Goal: Contribute content

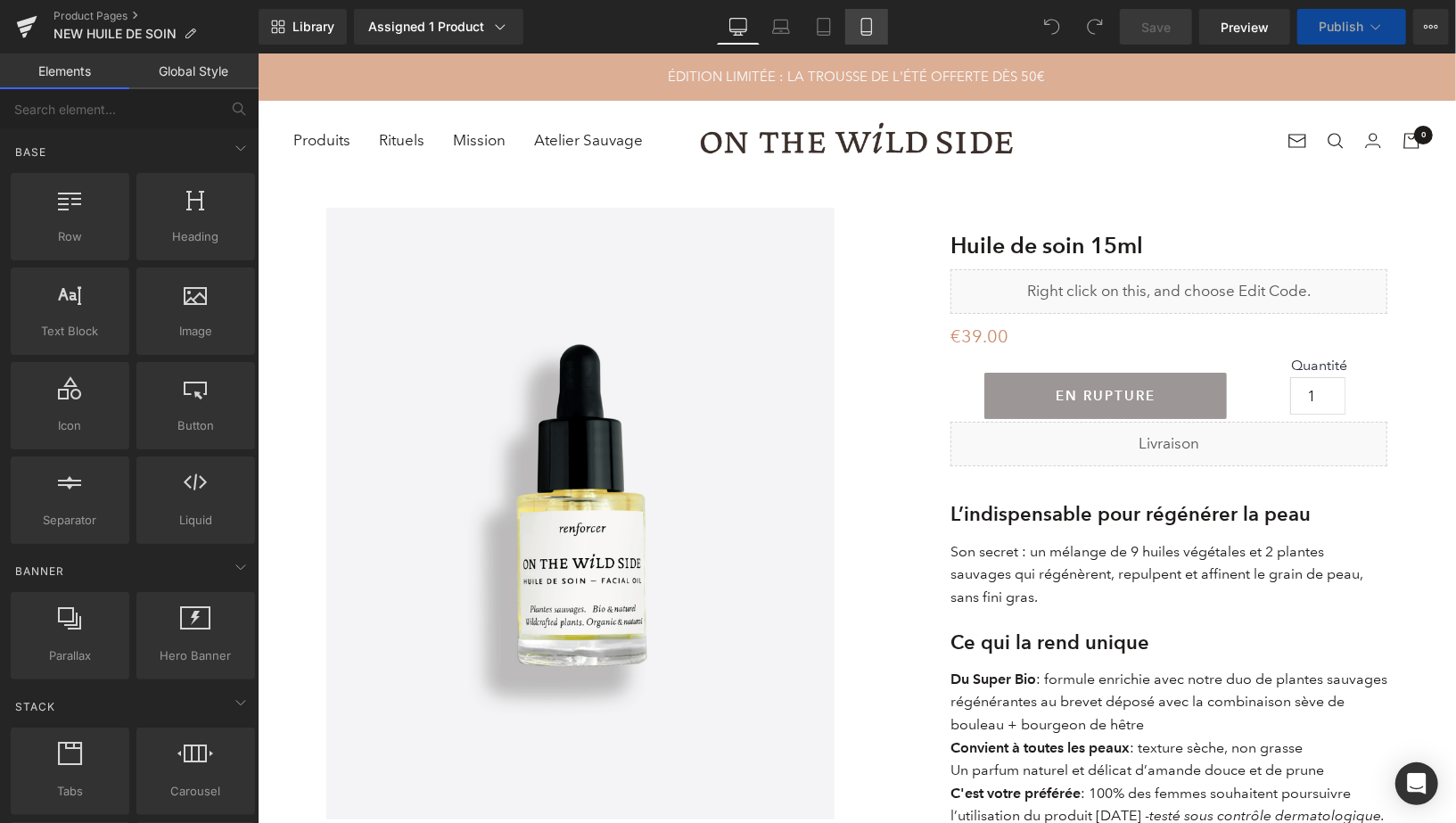
click at [869, 38] on link "Mobile" at bounding box center [867, 26] width 43 height 36
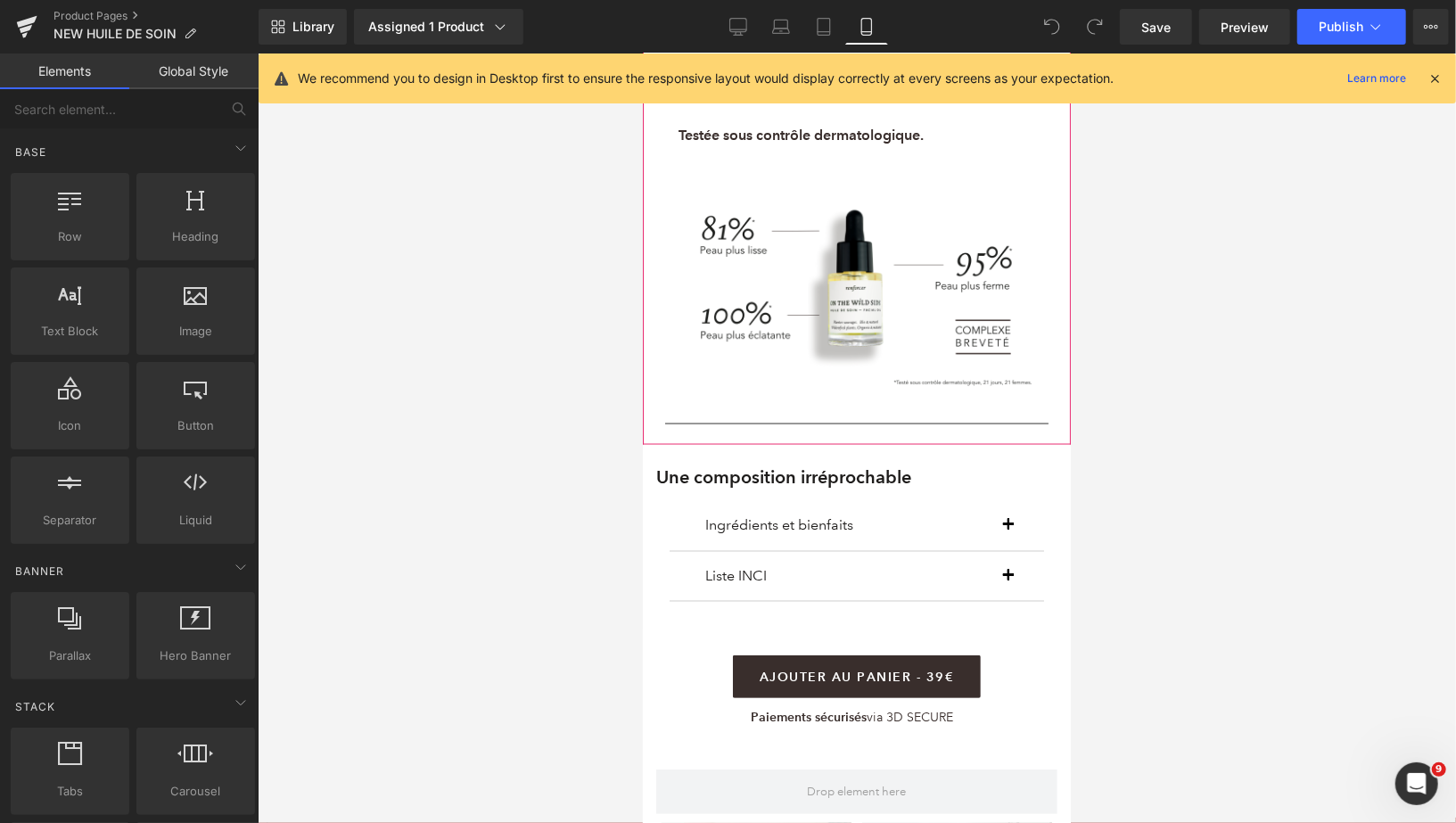
scroll to position [1754, 0]
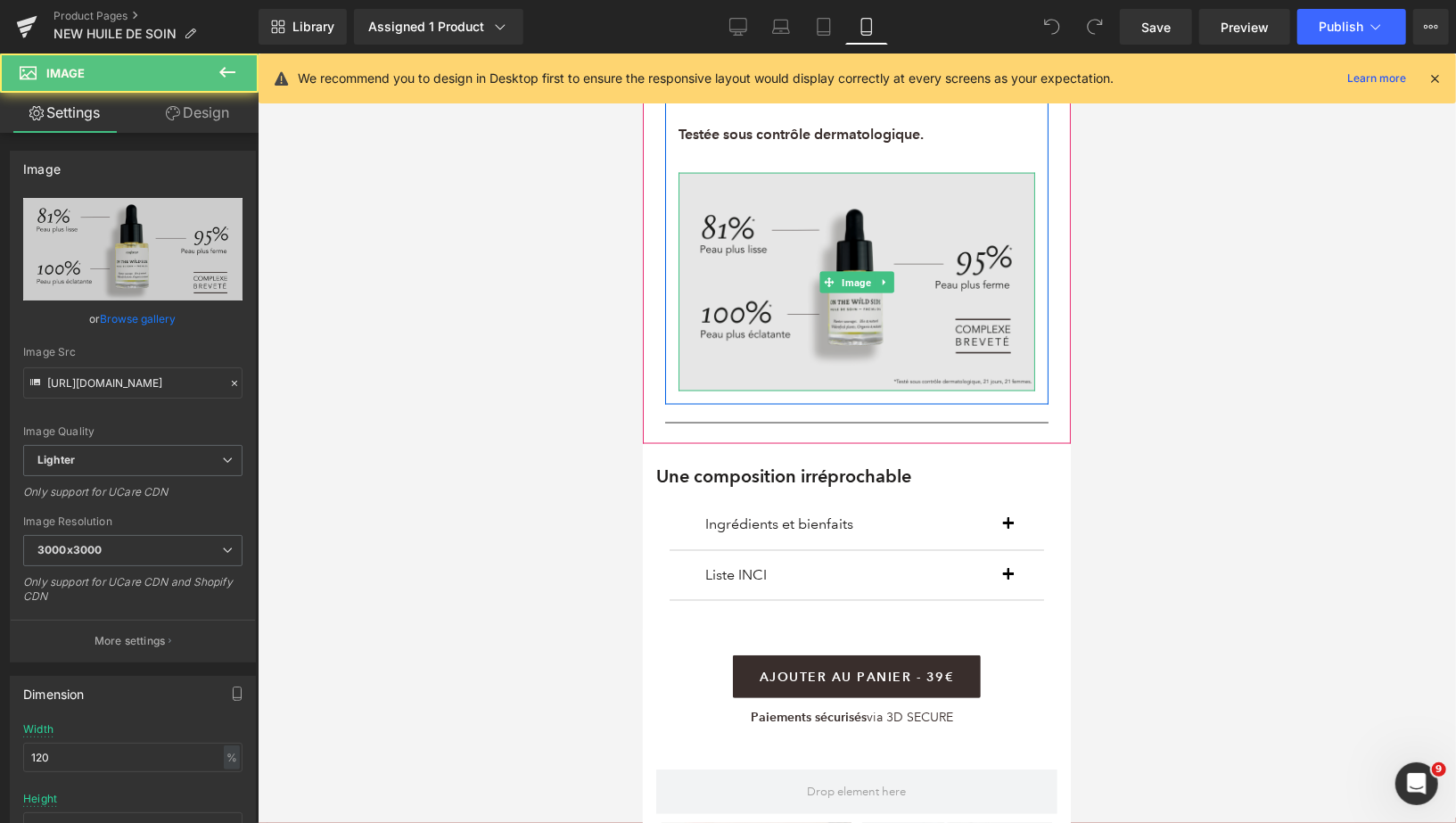
click at [853, 272] on img at bounding box center [856, 281] width 357 height 219
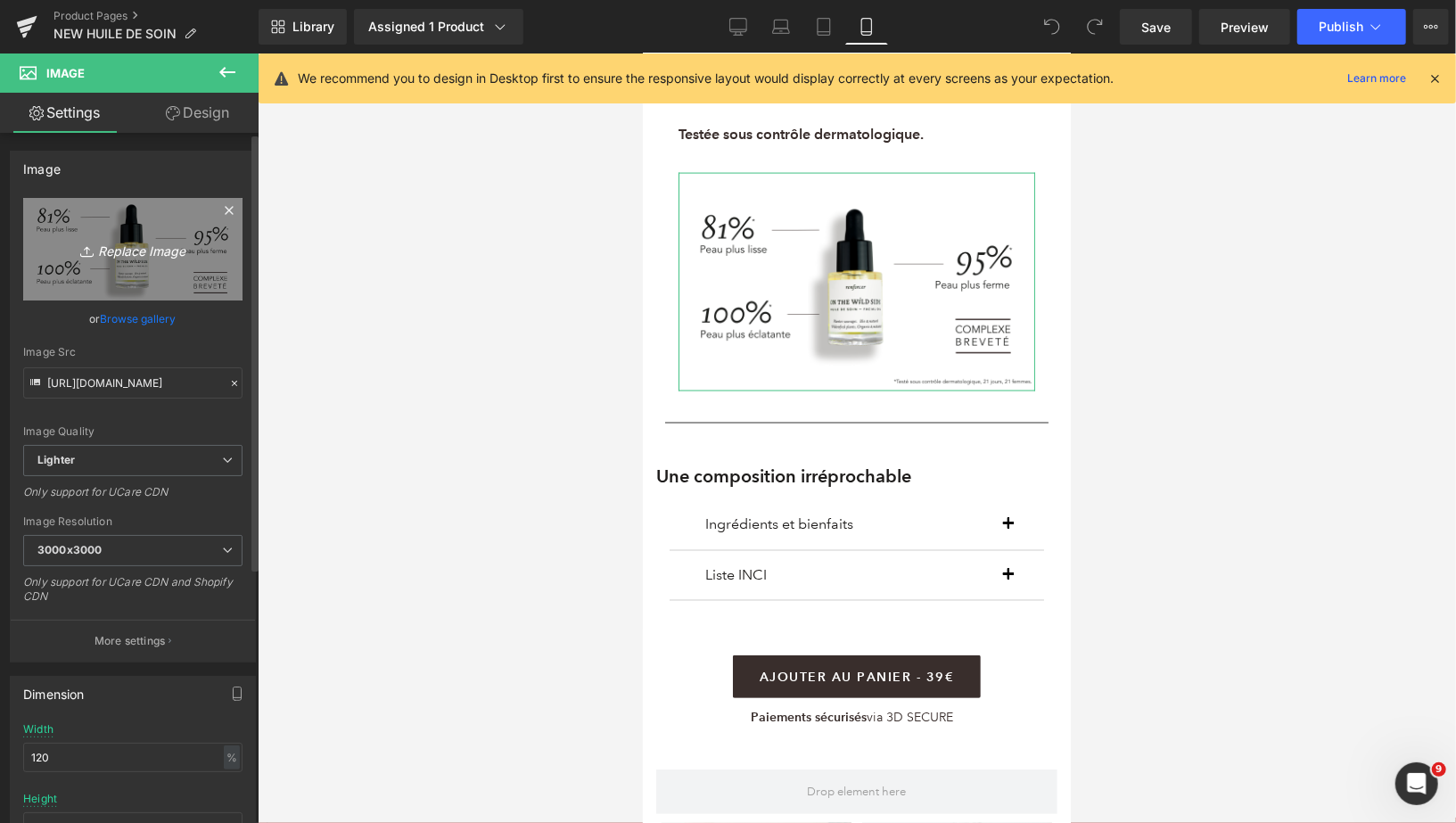
click at [145, 250] on icon "Replace Image" at bounding box center [133, 249] width 142 height 22
type input "C:\fakepath\VISUELS EFFICACITÉ PACKSHOT (mobile) (1).png"
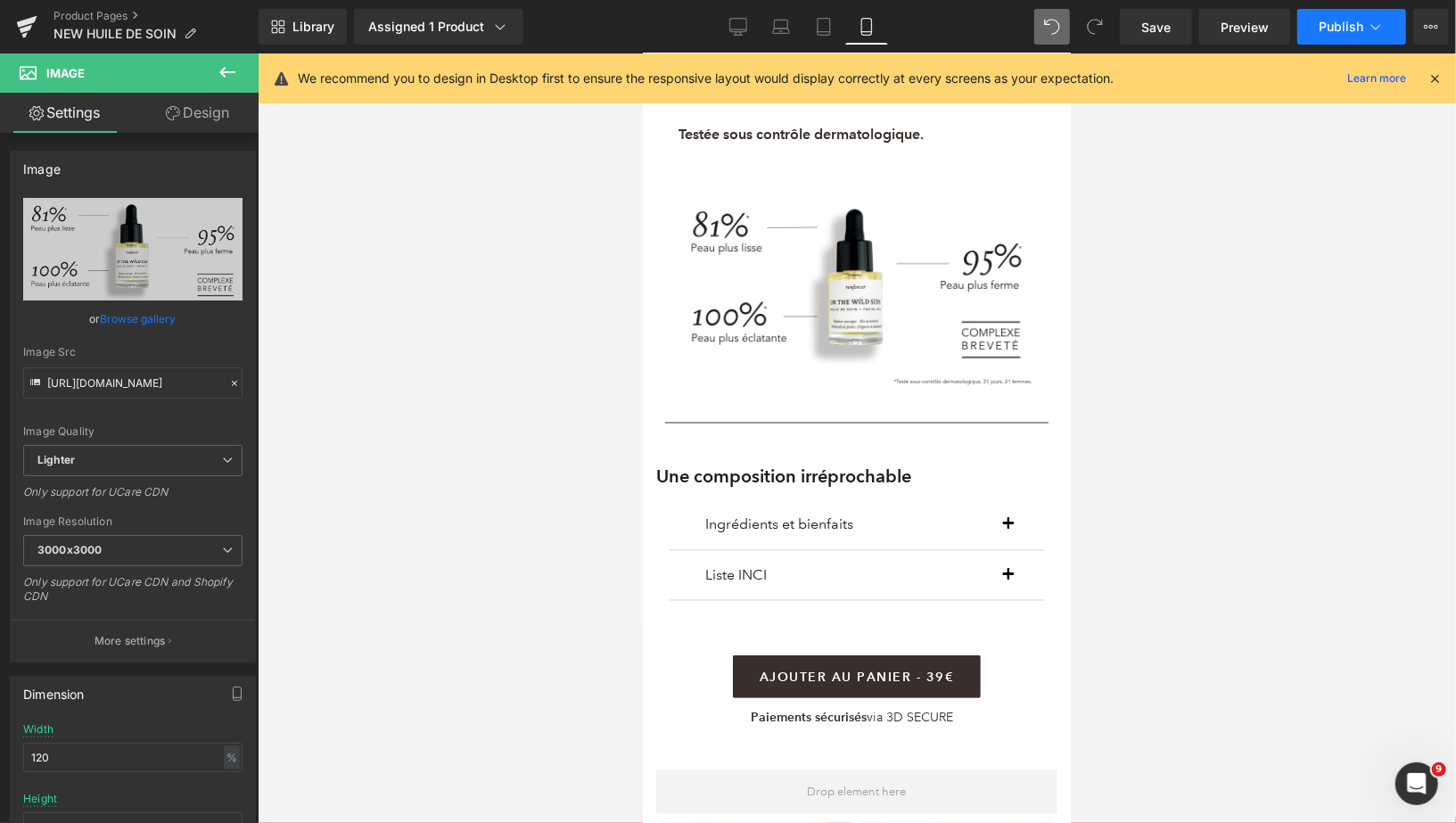
click at [1318, 23] on button "Publish" at bounding box center [1352, 26] width 108 height 36
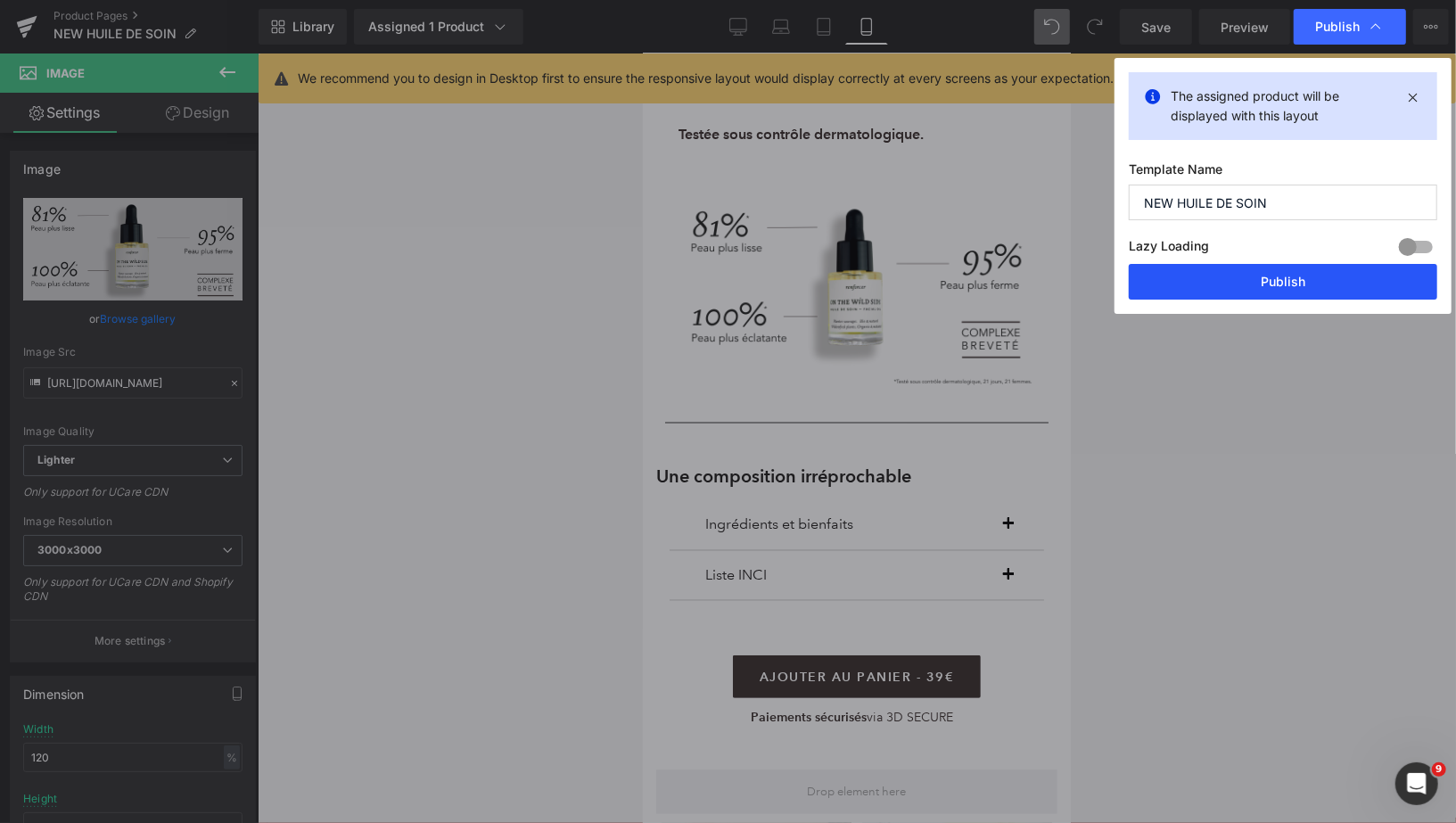
click at [1186, 285] on button "Publish" at bounding box center [1283, 281] width 309 height 36
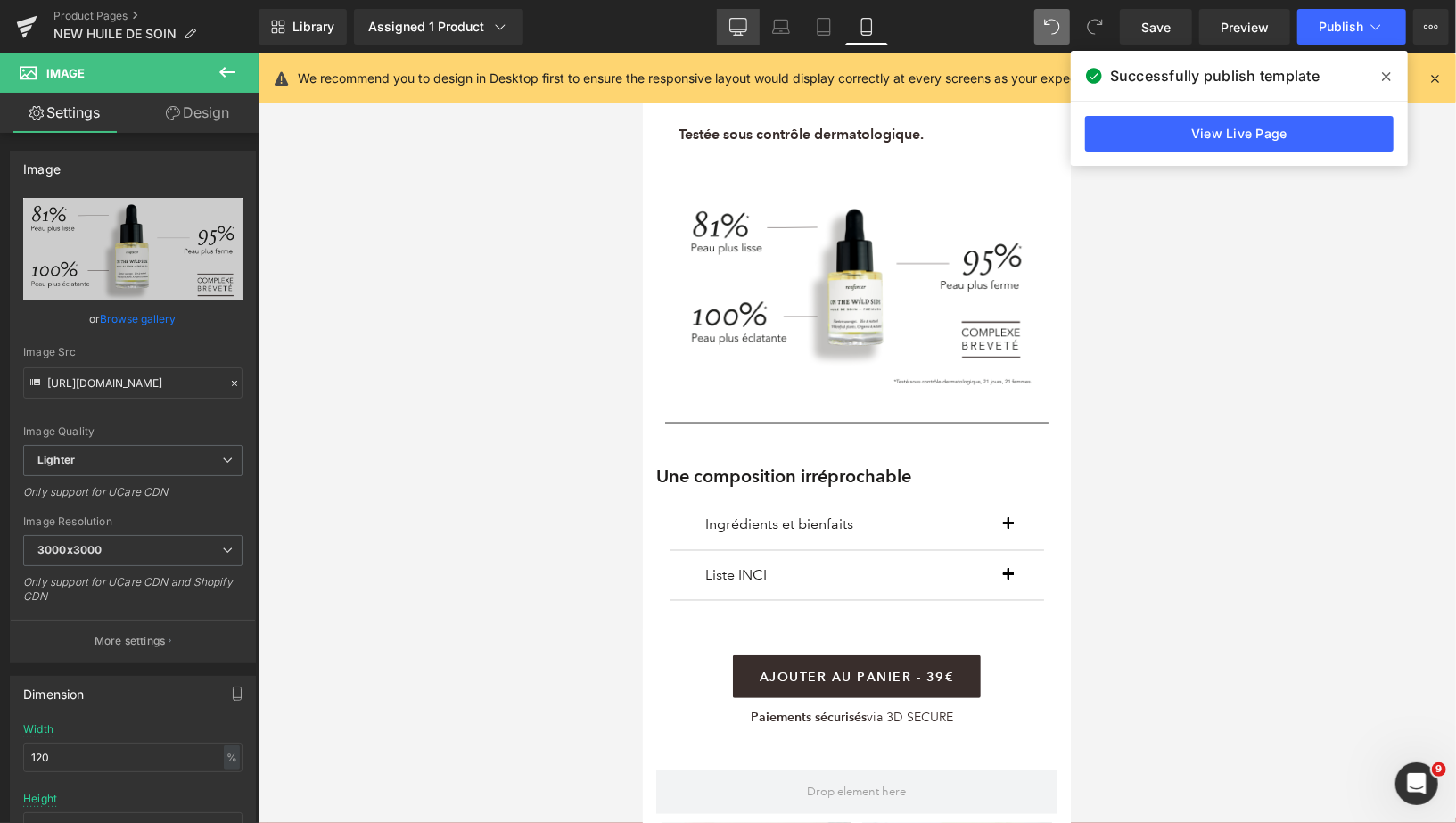
click at [743, 36] on link "Desktop" at bounding box center [738, 26] width 43 height 36
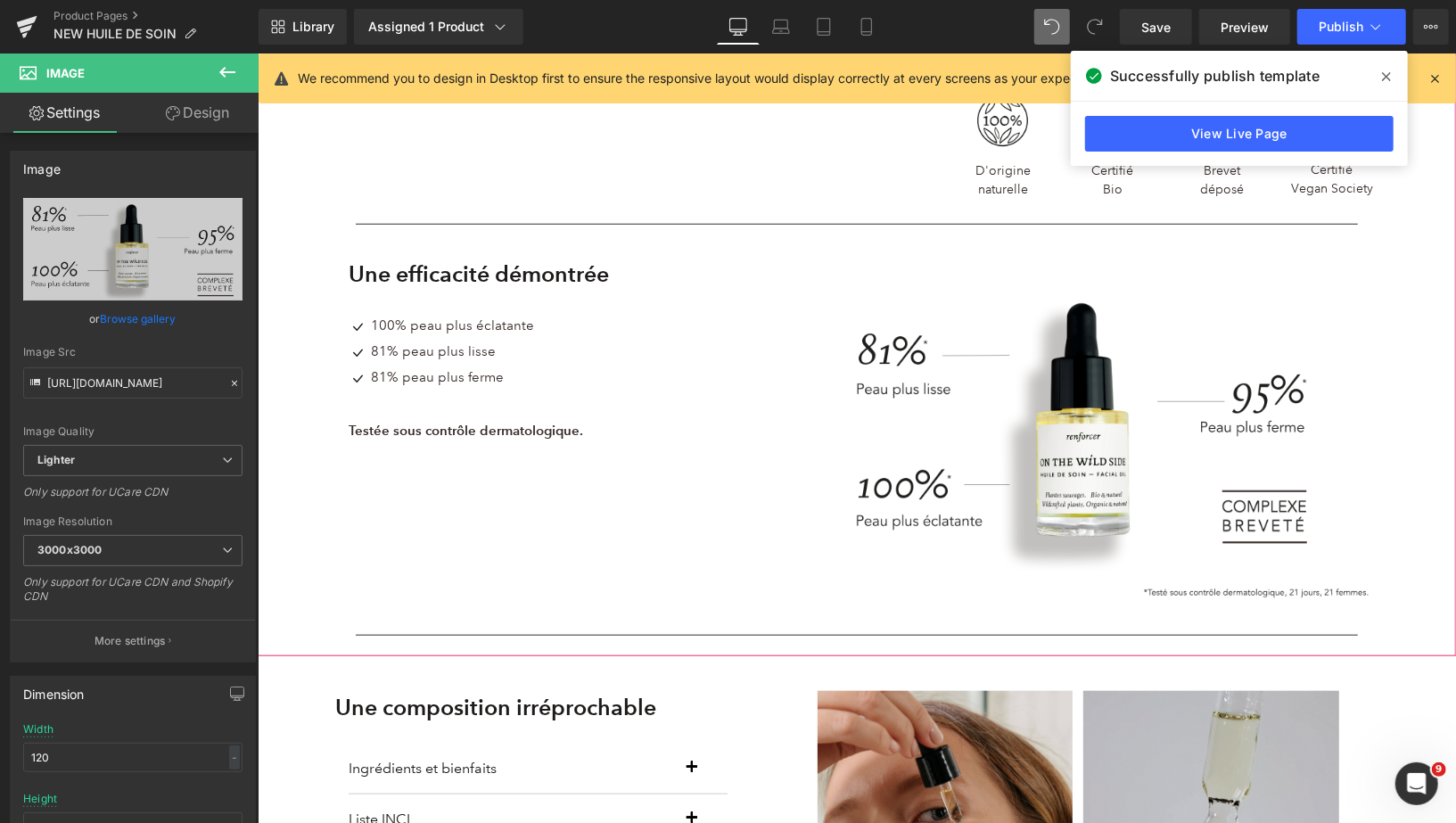
scroll to position [902, 0]
